Goal: Find contact information: Find contact information

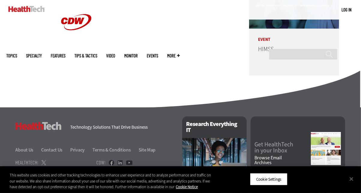
scroll to position [1526, 0]
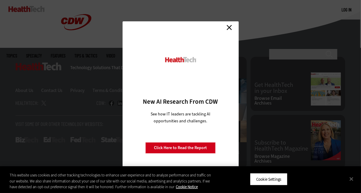
click at [232, 29] on link "Close" at bounding box center [229, 27] width 9 height 9
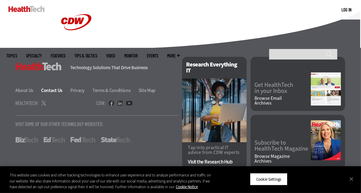
click at [49, 91] on link "Contact Us" at bounding box center [55, 90] width 28 height 6
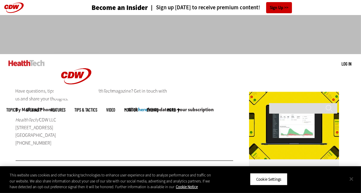
drag, startPoint x: 350, startPoint y: 178, endPoint x: 355, endPoint y: 69, distance: 109.0
click at [351, 173] on button "Close" at bounding box center [351, 178] width 13 height 13
